Goal: Obtain resource: Obtain resource

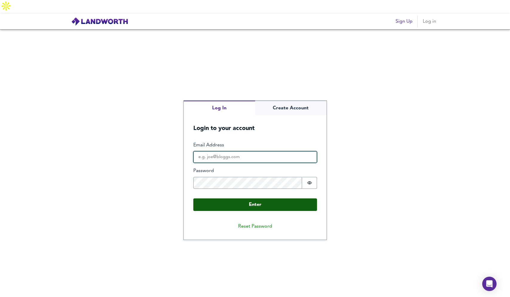
type input "[EMAIL_ADDRESS][DOMAIN_NAME]"
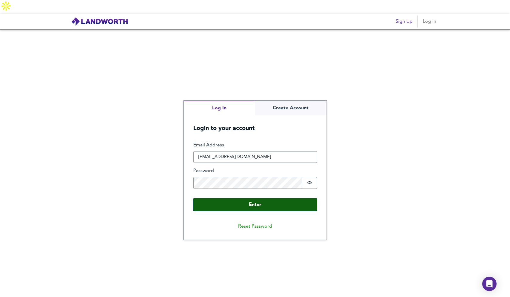
click at [256, 198] on button "Enter" at bounding box center [255, 204] width 124 height 13
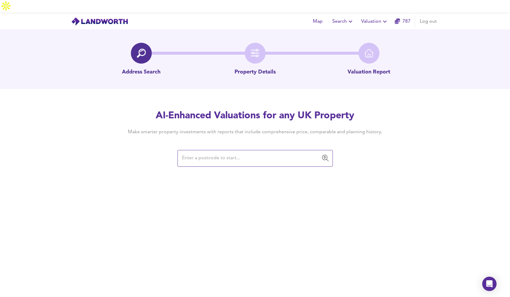
click at [236, 153] on input "text" at bounding box center [250, 158] width 141 height 11
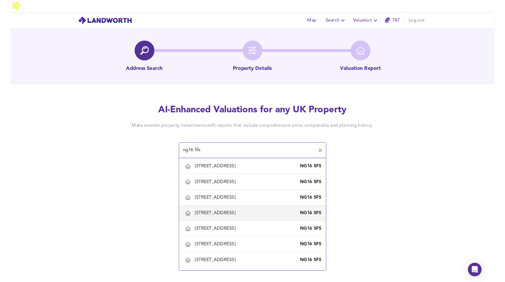
scroll to position [328, 0]
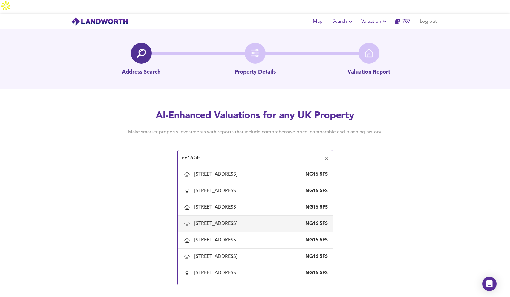
click at [239, 220] on div "[STREET_ADDRESS]" at bounding box center [216, 223] width 45 height 7
type input "[STREET_ADDRESS]"
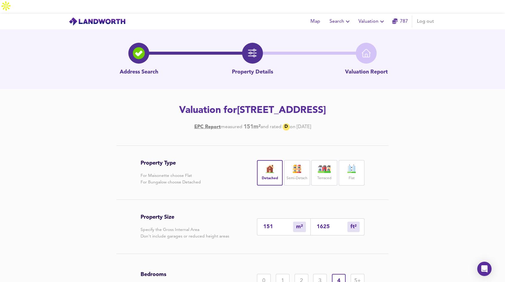
drag, startPoint x: 339, startPoint y: 214, endPoint x: 280, endPoint y: 207, distance: 59.6
click at [281, 218] on div "151 m² sqm 1625 ft² sqft" at bounding box center [310, 226] width 107 height 17
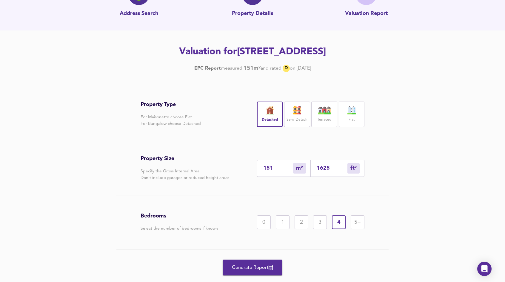
scroll to position [60, 0]
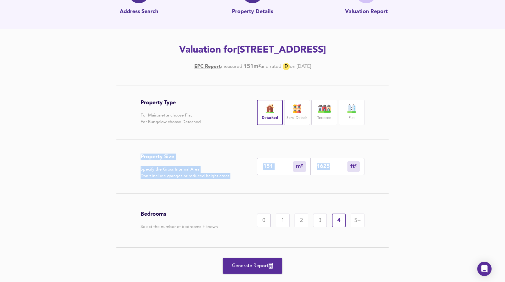
drag, startPoint x: 141, startPoint y: 141, endPoint x: 391, endPoint y: 157, distance: 250.5
click at [391, 157] on div "Property Type For Maisonette choose Flat For Bungalow choose Detached Detached …" at bounding box center [252, 184] width 287 height 199
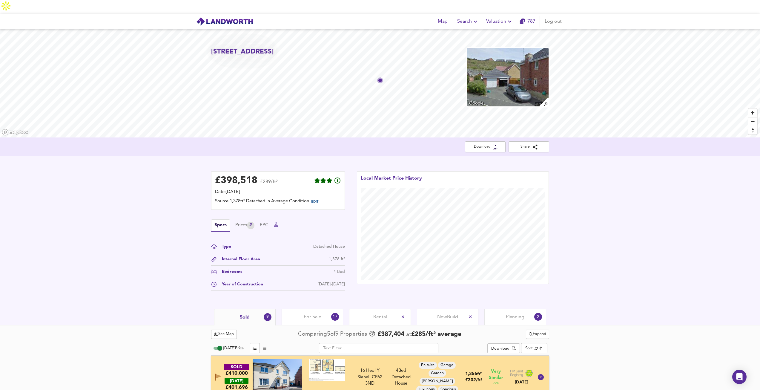
click at [278, 222] on icon at bounding box center [276, 224] width 4 height 4
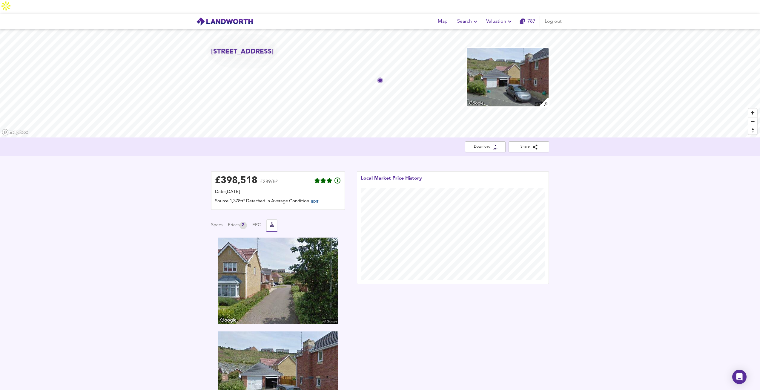
click at [290, 271] on img at bounding box center [277, 280] width 119 height 86
click at [219, 222] on button "Specs" at bounding box center [216, 225] width 11 height 7
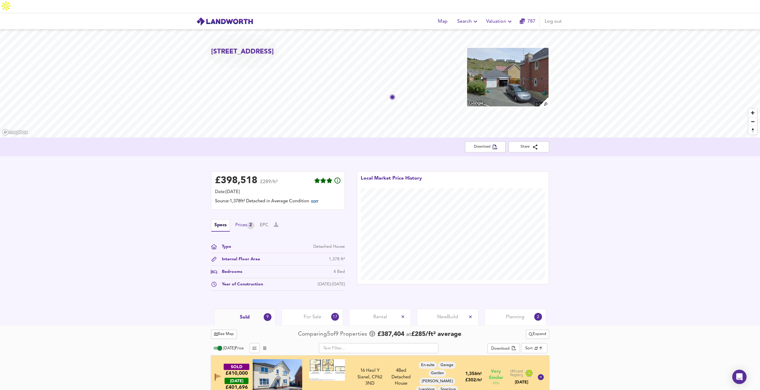
click at [241, 222] on div "Prices 2" at bounding box center [244, 225] width 19 height 7
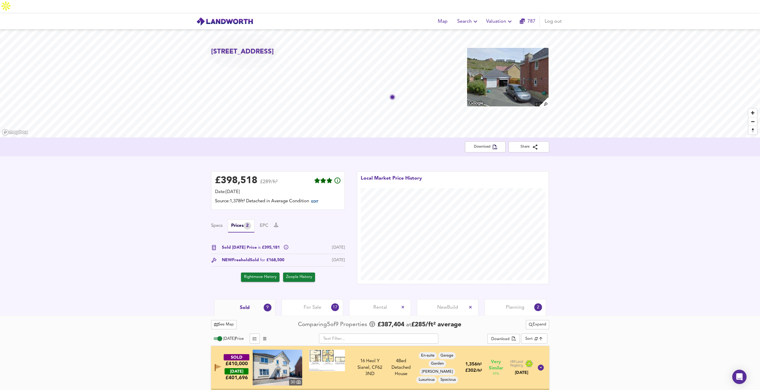
click at [223, 219] on div "Specs Prices 2 EPC" at bounding box center [278, 225] width 134 height 13
click at [222, 222] on button "Specs" at bounding box center [216, 225] width 11 height 7
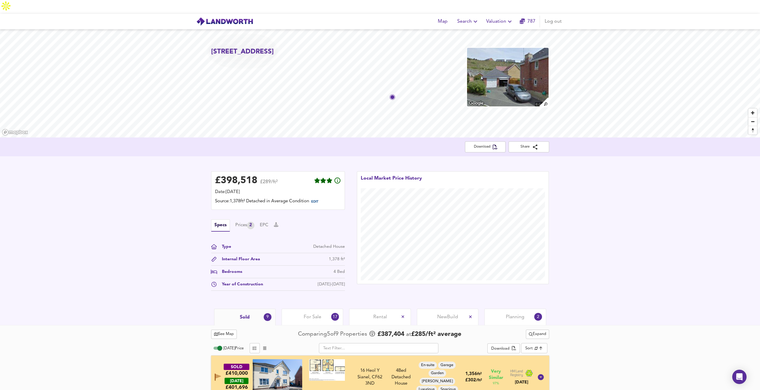
click at [509, 219] on div "£ 398,518 £289/ft² Date: [DATE] Source: 1,378ft² Detached in Average Condition …" at bounding box center [380, 232] width 760 height 152
click at [89, 282] on div "£ 398,518 £289/ft² Date: [DATE] Source: 1,378ft² Detached in Average Condition …" at bounding box center [380, 232] width 760 height 152
